Goal: Task Accomplishment & Management: Manage account settings

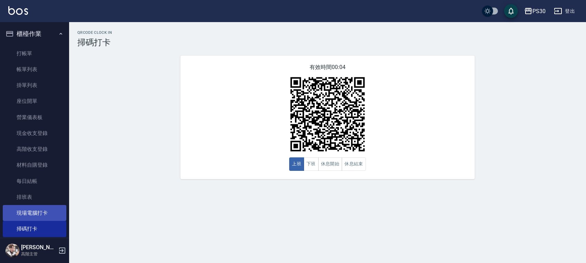
drag, startPoint x: 56, startPoint y: 209, endPoint x: 57, endPoint y: 205, distance: 3.9
click at [56, 209] on link "現場電腦打卡" at bounding box center [35, 213] width 64 height 16
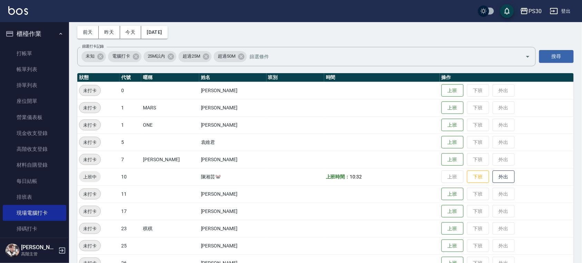
scroll to position [92, 0]
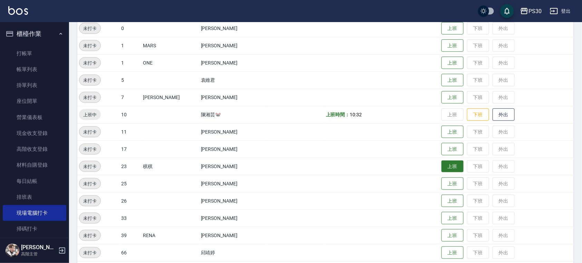
click at [445, 164] on button "上班" at bounding box center [453, 167] width 22 height 12
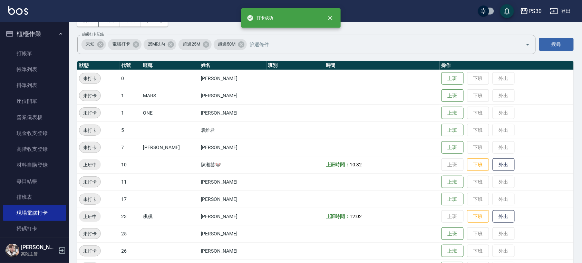
scroll to position [0, 0]
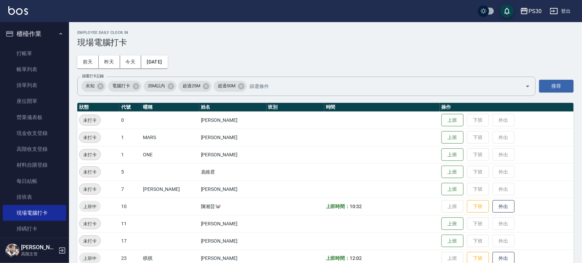
click at [19, 11] on img at bounding box center [18, 10] width 20 height 9
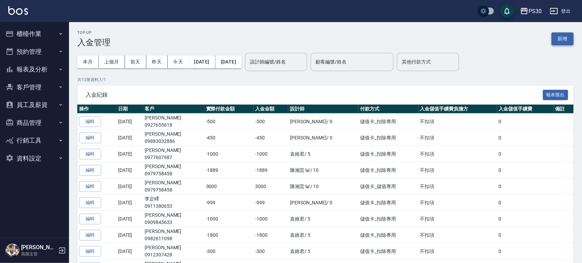
click at [564, 39] on button "新增" at bounding box center [563, 38] width 22 height 13
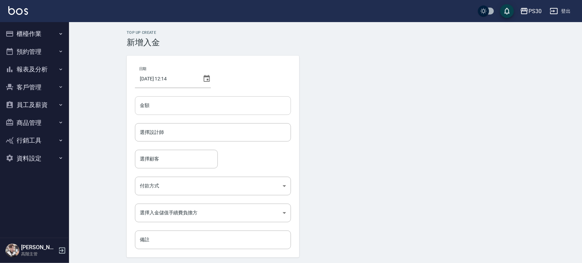
click at [201, 103] on input "金額" at bounding box center [213, 105] width 156 height 19
type input "-399"
click at [191, 126] on input "選擇設計師" at bounding box center [213, 132] width 150 height 12
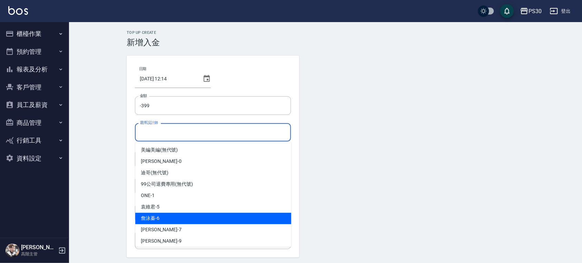
scroll to position [46, 0]
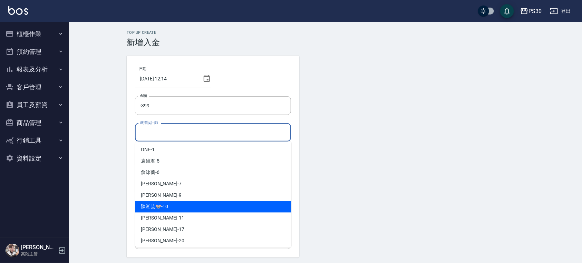
click at [158, 209] on span "陳湘芸🐭 -10" at bounding box center [154, 206] width 27 height 7
type input "陳湘芸🐭-10"
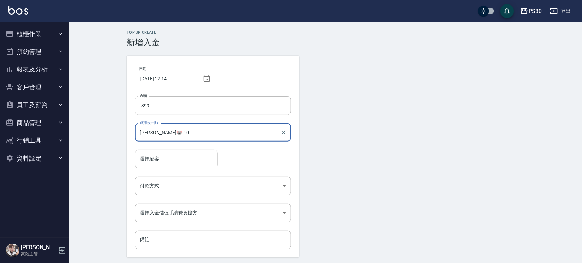
click at [162, 164] on input "選擇顧客" at bounding box center [176, 159] width 77 height 12
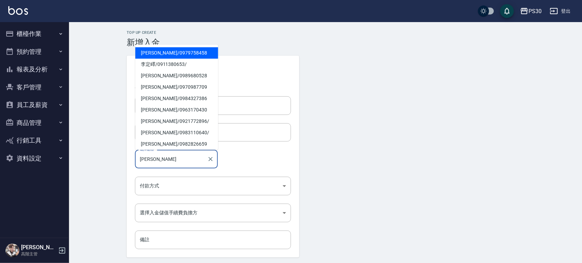
click at [185, 53] on span "[PERSON_NAME]/ 0979758458" at bounding box center [176, 52] width 83 height 11
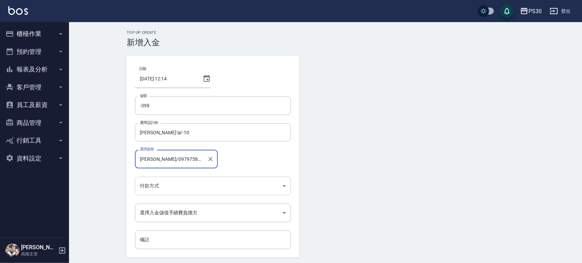
type input "[PERSON_NAME]/0979758458"
click at [205, 187] on body "PS30 登出 櫃檯作業 打帳單 帳單列表 掛單列表 座位開單 營業儀表板 現金收支登錄 高階收支登錄 材料自購登錄 每日結帳 排班表 現場電腦打卡 掃碼打卡…" at bounding box center [291, 143] width 582 height 287
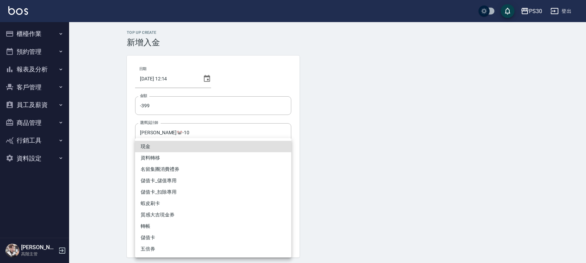
click at [176, 188] on li "儲值卡_扣除專用" at bounding box center [213, 192] width 156 height 11
type input "儲值卡_扣除專用"
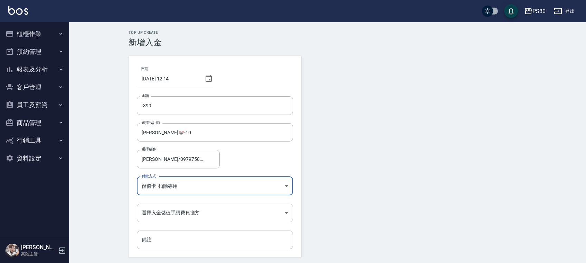
click at [175, 212] on body "PS30 登出 櫃檯作業 打帳單 帳單列表 掛單列表 座位開單 營業儀表板 現金收支登錄 高階收支登錄 材料自購登錄 每日結帳 排班表 現場電腦打卡 掃碼打卡…" at bounding box center [293, 143] width 586 height 287
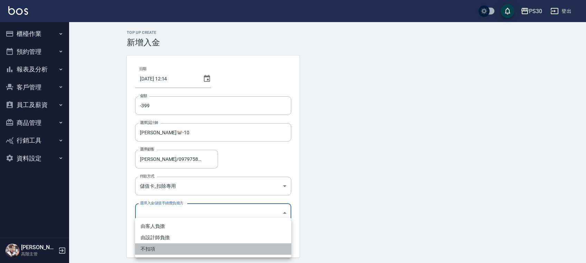
click at [158, 251] on li "不扣項" at bounding box center [213, 248] width 156 height 11
type input "WITHOUTHANDLINGFEE"
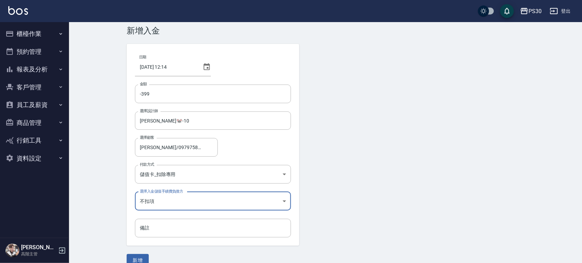
scroll to position [23, 0]
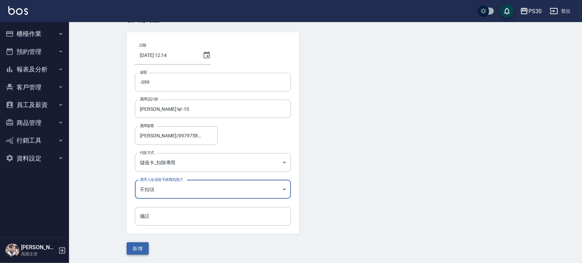
click at [136, 252] on button "新增" at bounding box center [138, 248] width 22 height 13
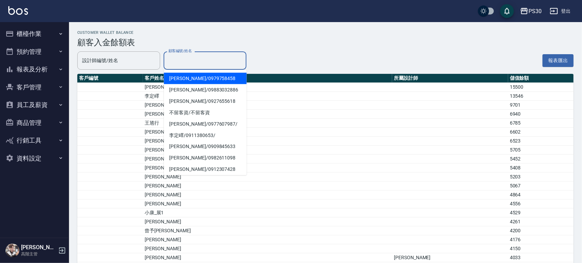
click at [203, 63] on input "顧客編號/姓名" at bounding box center [205, 61] width 77 height 12
click at [194, 75] on span "[PERSON_NAME]/ 0979758458" at bounding box center [205, 78] width 83 height 11
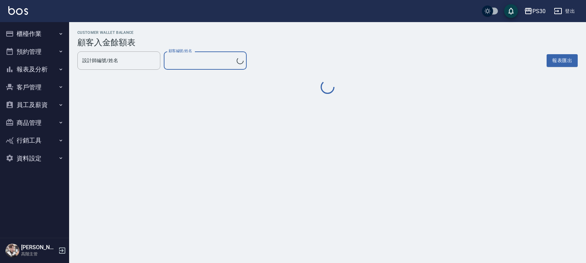
type input "[PERSON_NAME]/0979758458"
